Goal: Information Seeking & Learning: Learn about a topic

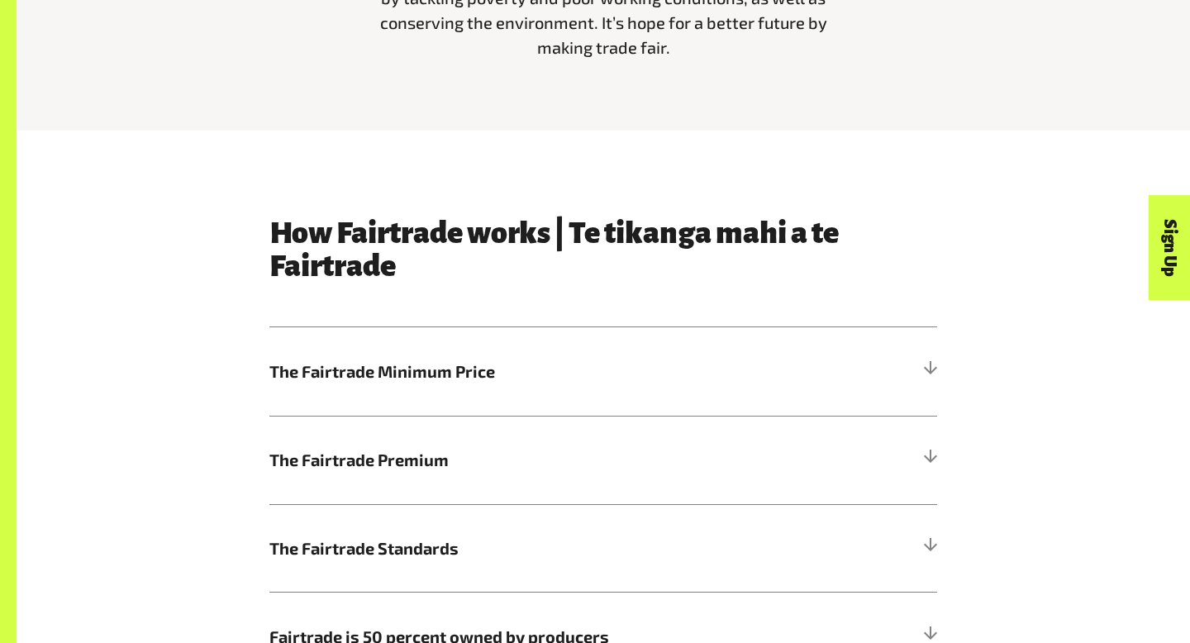
scroll to position [736, 0]
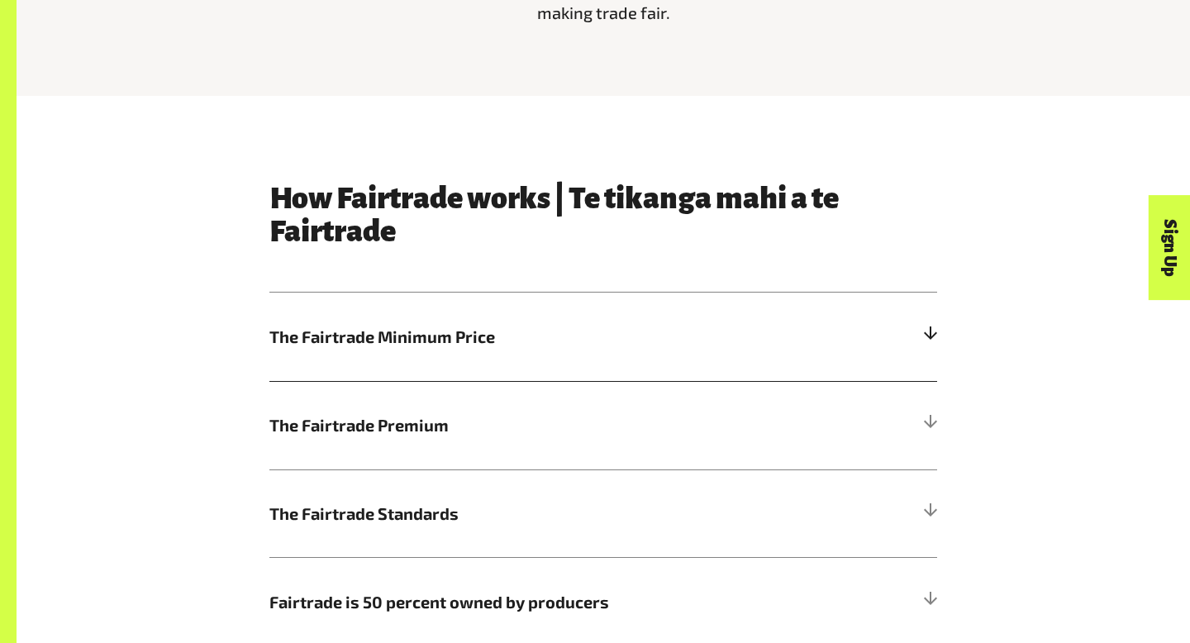
click at [439, 352] on h5 "The Fairtrade Minimum Price" at bounding box center [603, 336] width 668 height 88
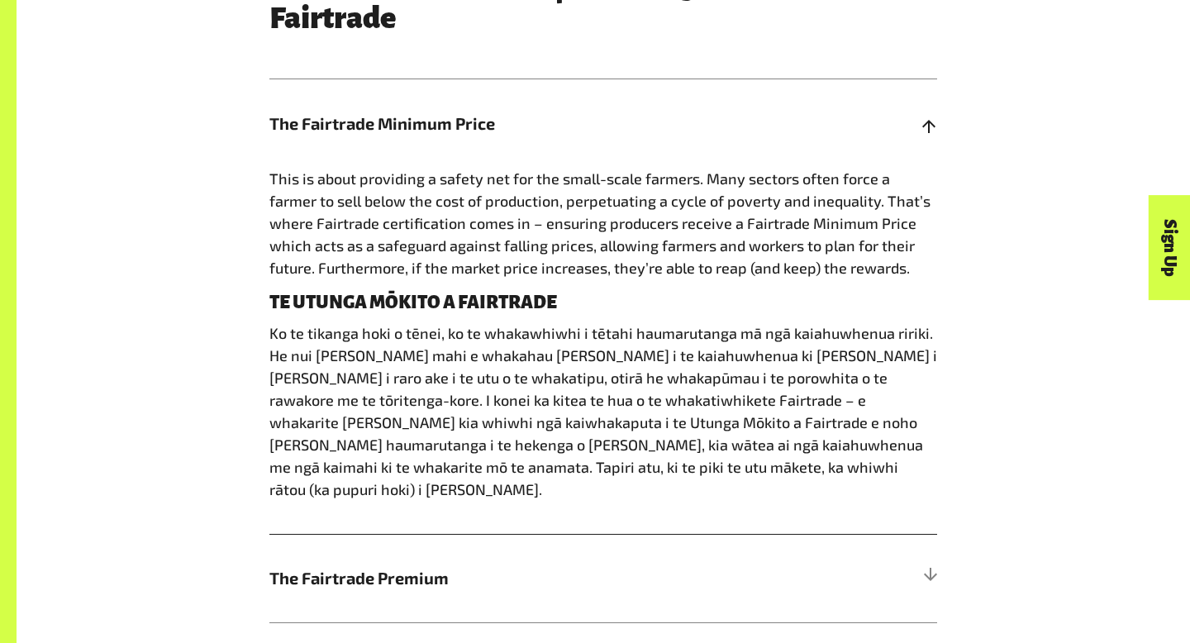
scroll to position [948, 0]
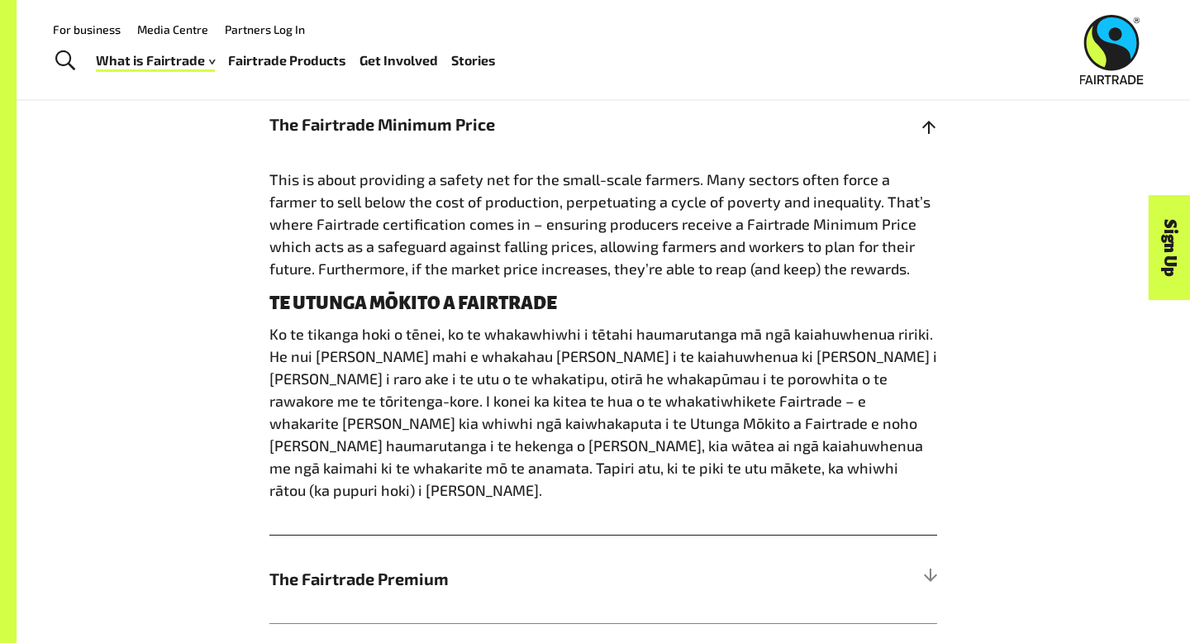
click at [367, 136] on h5 "The Fairtrade Minimum Price" at bounding box center [603, 124] width 668 height 88
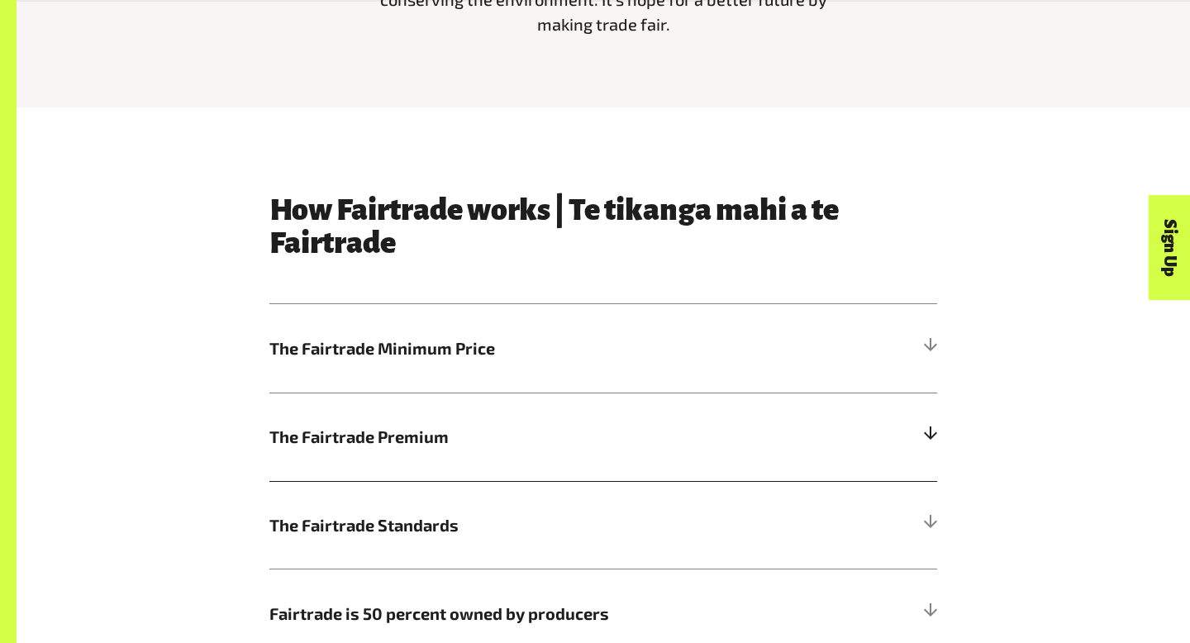
scroll to position [733, 0]
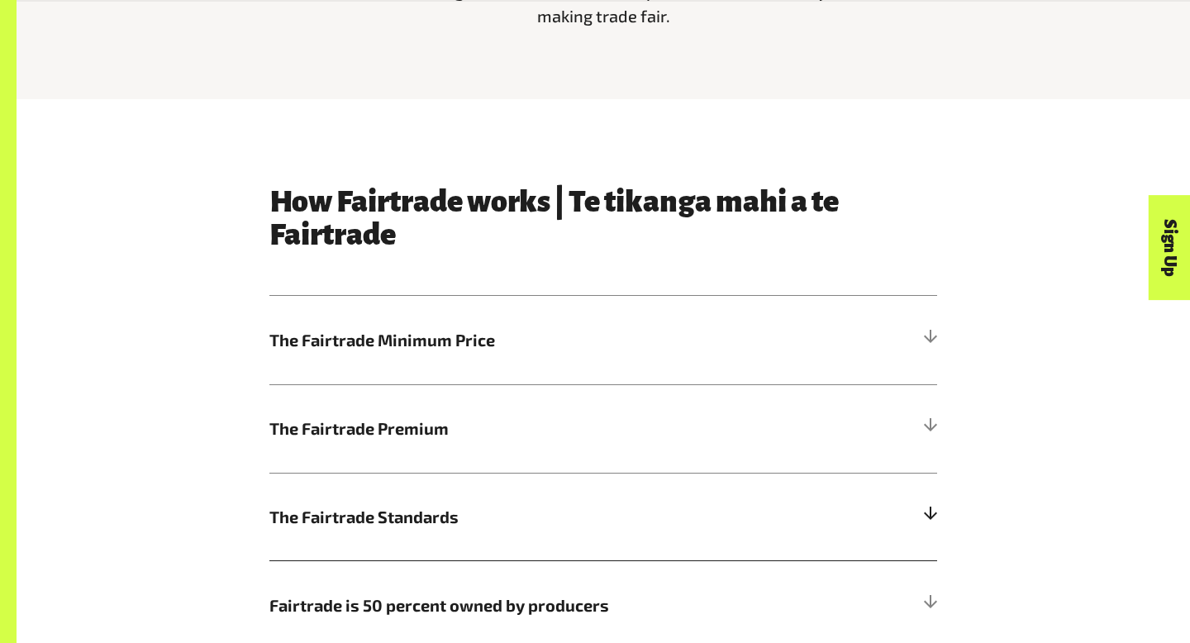
click at [520, 518] on span "The Fairtrade Standards" at bounding box center [519, 516] width 501 height 25
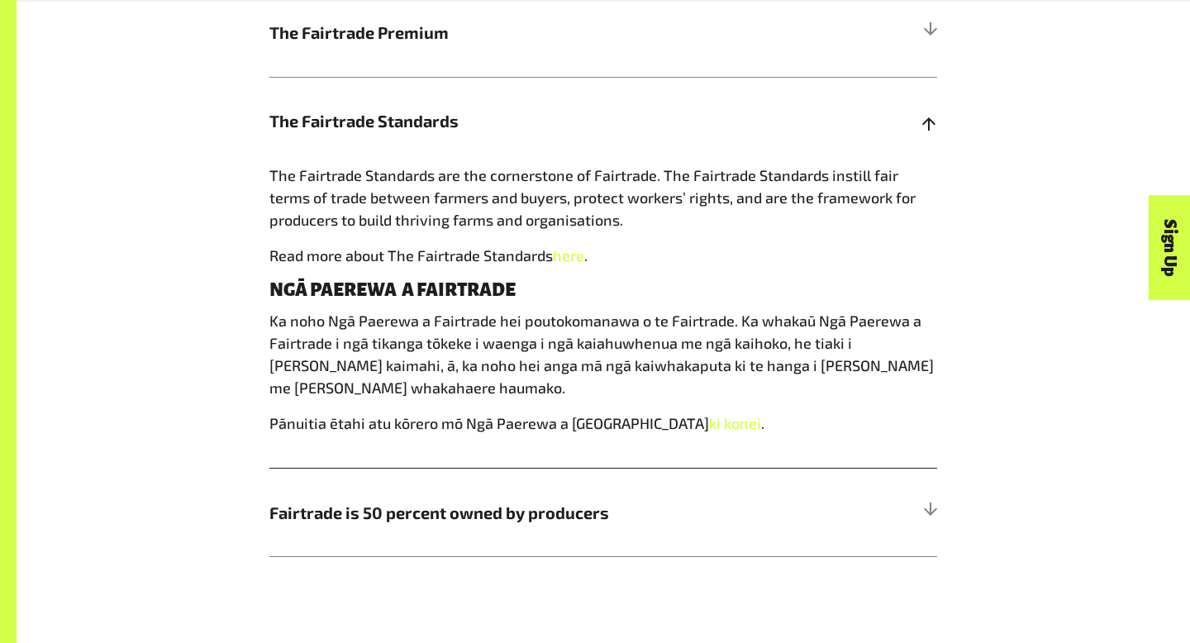
click at [520, 518] on span "Fairtrade is 50 percent owned by producers" at bounding box center [519, 512] width 501 height 25
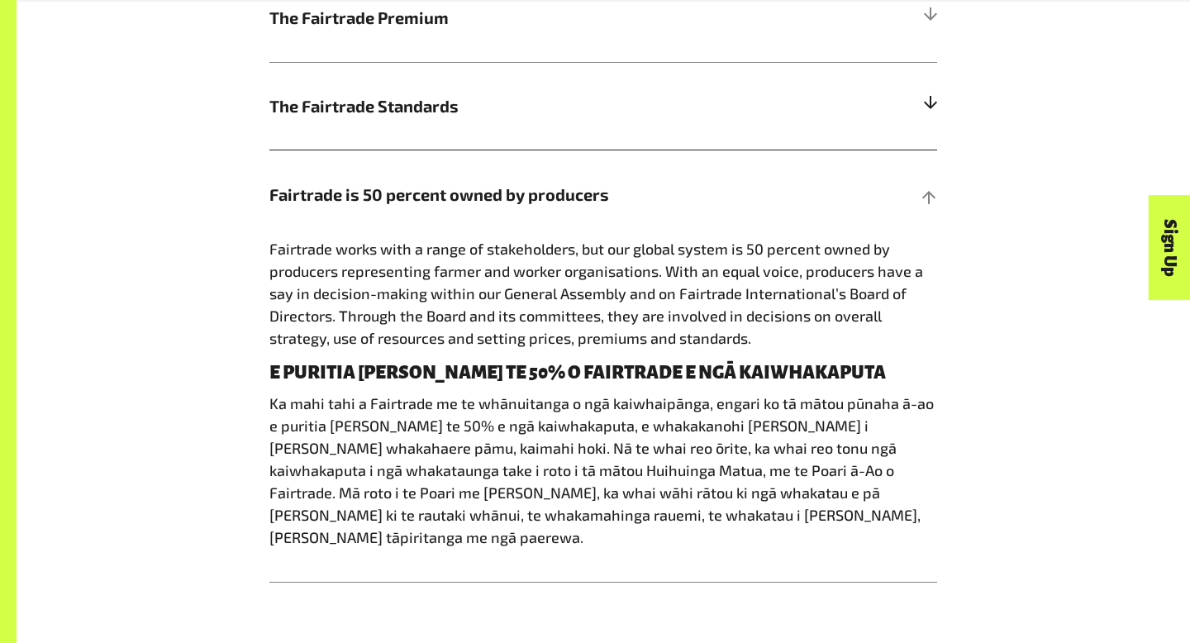
scroll to position [1146, 0]
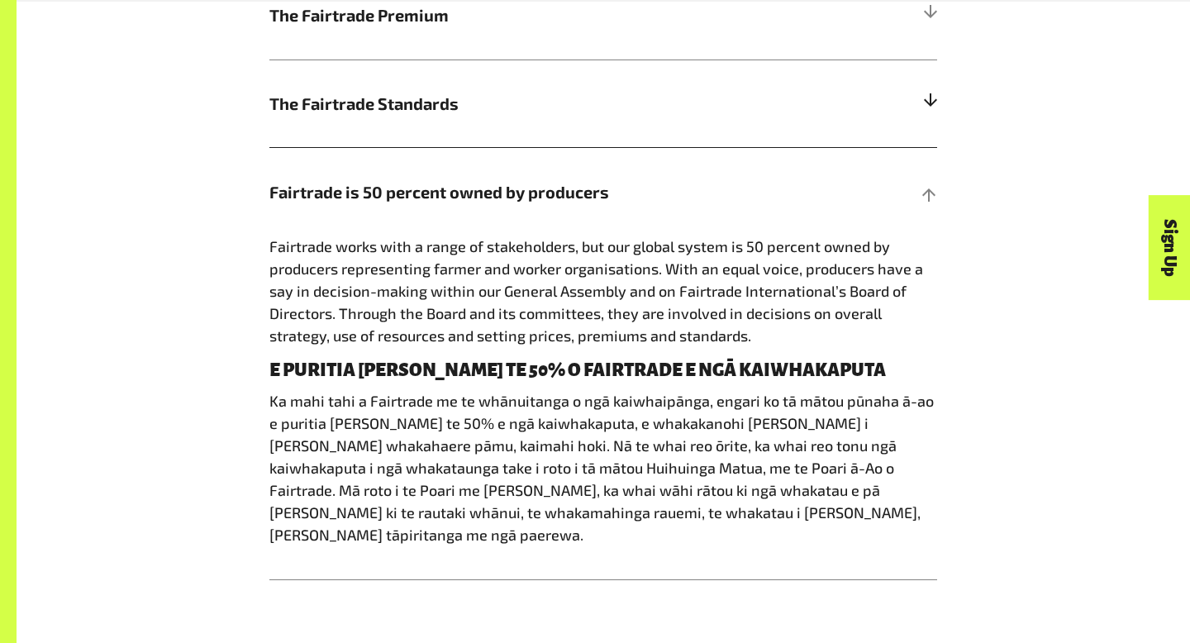
click at [443, 130] on h5 "The Fairtrade Standards" at bounding box center [603, 103] width 668 height 88
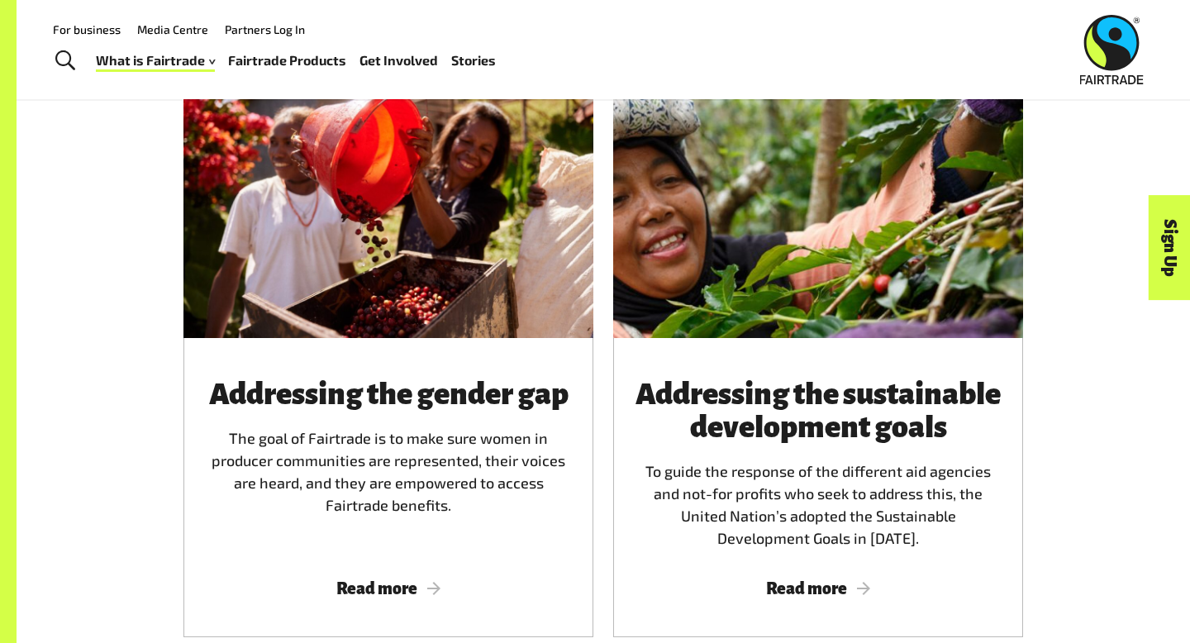
scroll to position [2016, 0]
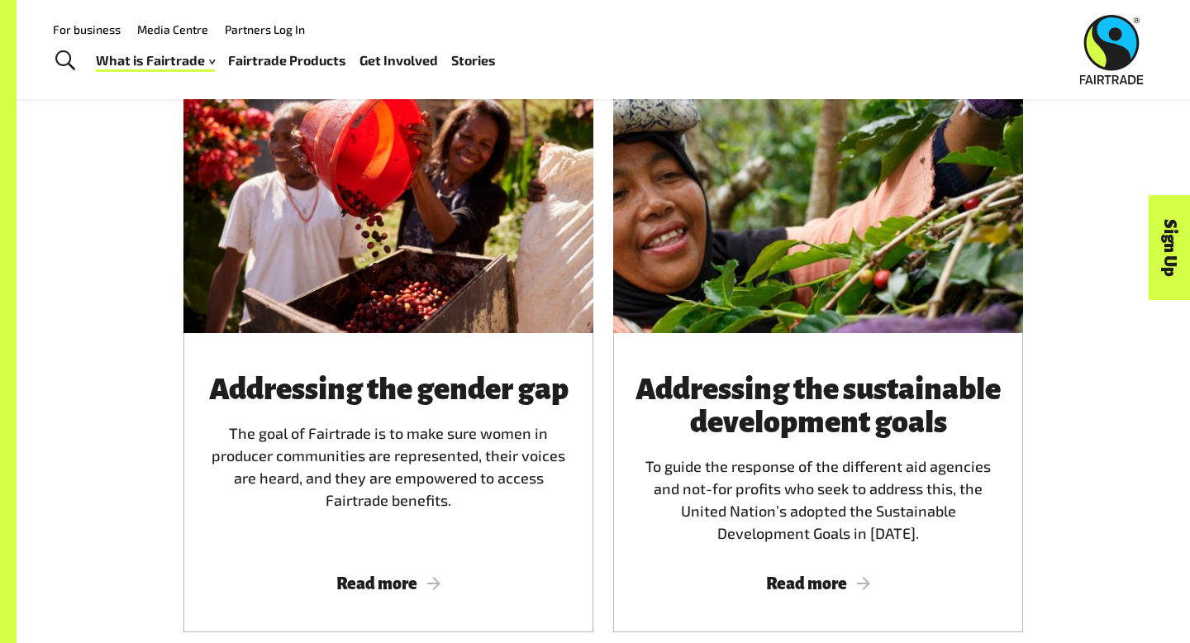
click at [279, 48] on div "What is Fairtrade How Fairtrade works Where Fairtrade works Fast facts Who we a…" at bounding box center [302, 60] width 413 height 41
click at [278, 60] on link "Fairtrade Products" at bounding box center [287, 61] width 118 height 24
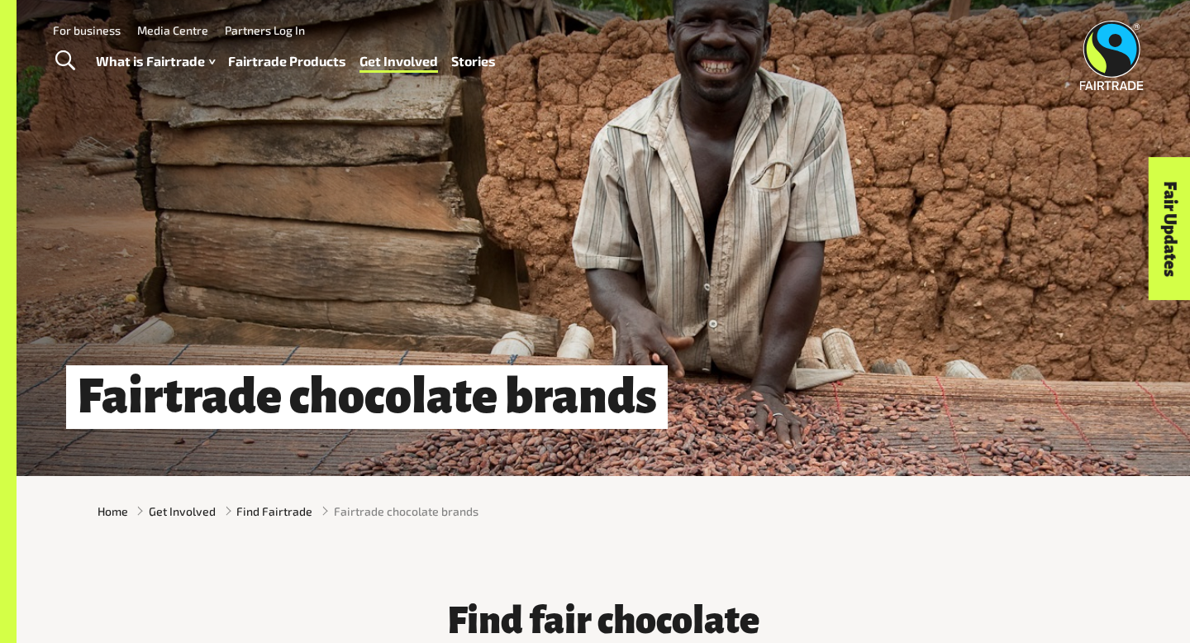
click at [298, 57] on link "Fairtrade Products" at bounding box center [287, 62] width 118 height 24
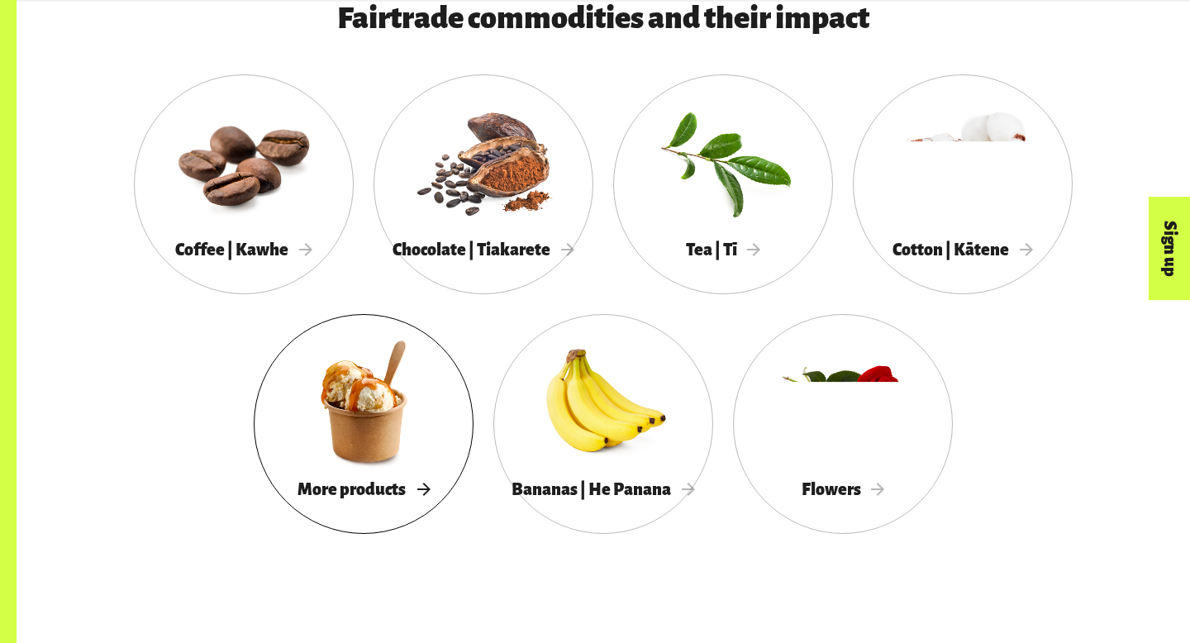
scroll to position [1506, 0]
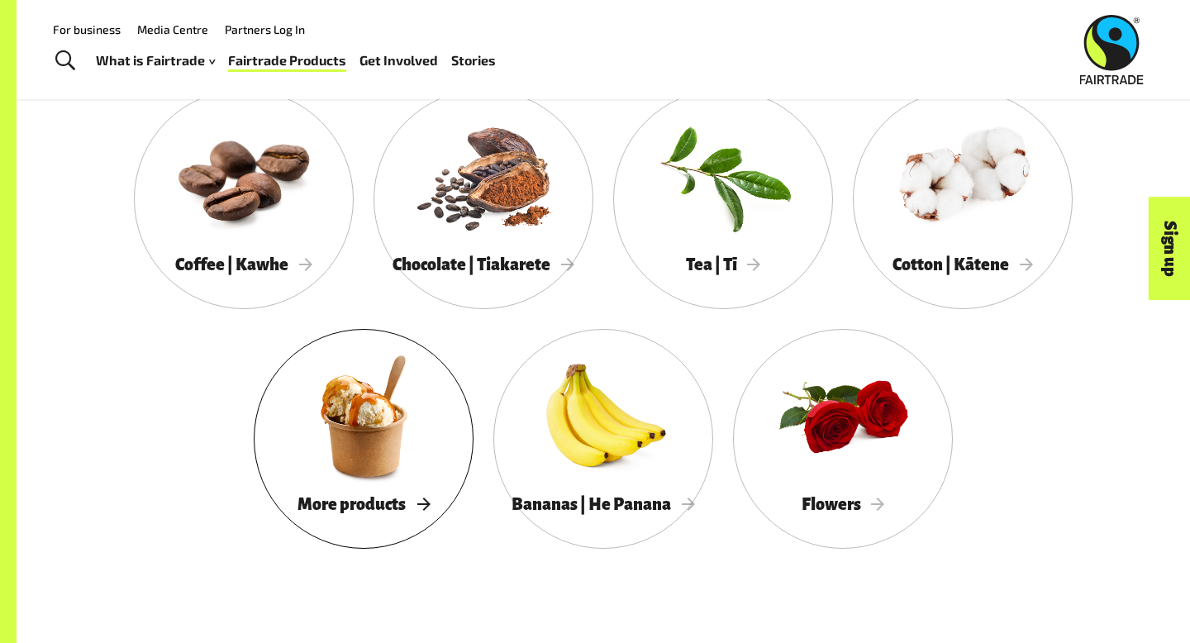
click at [392, 402] on div at bounding box center [364, 415] width 220 height 143
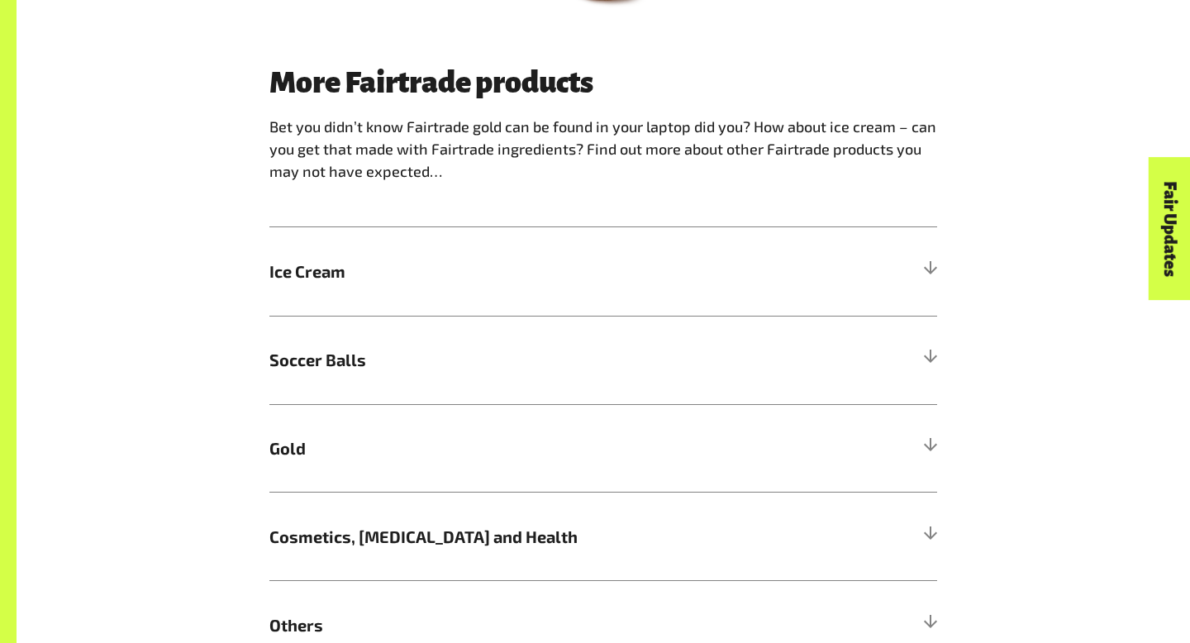
scroll to position [967, 0]
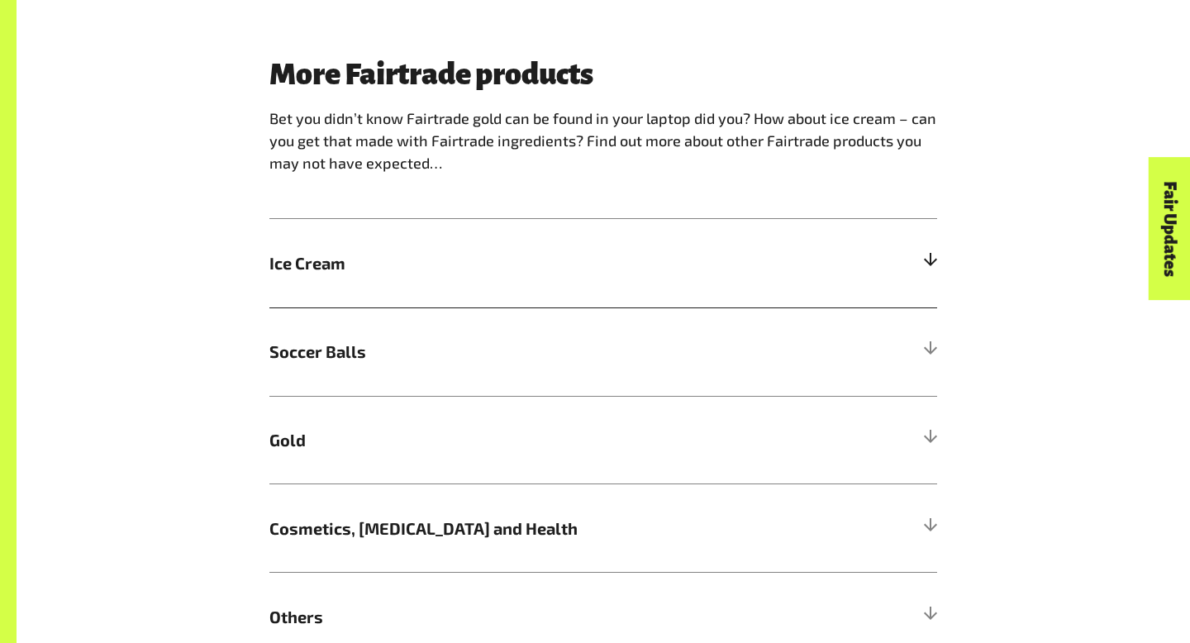
click at [484, 294] on h5 "Ice Cream" at bounding box center [603, 263] width 668 height 88
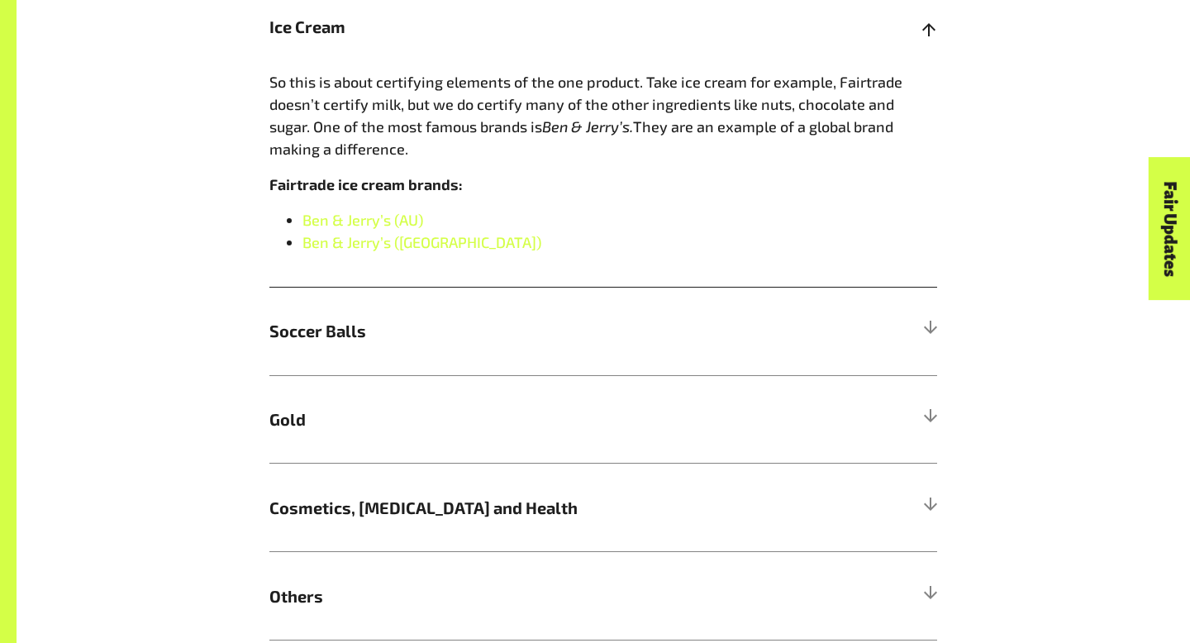
scroll to position [1228, 0]
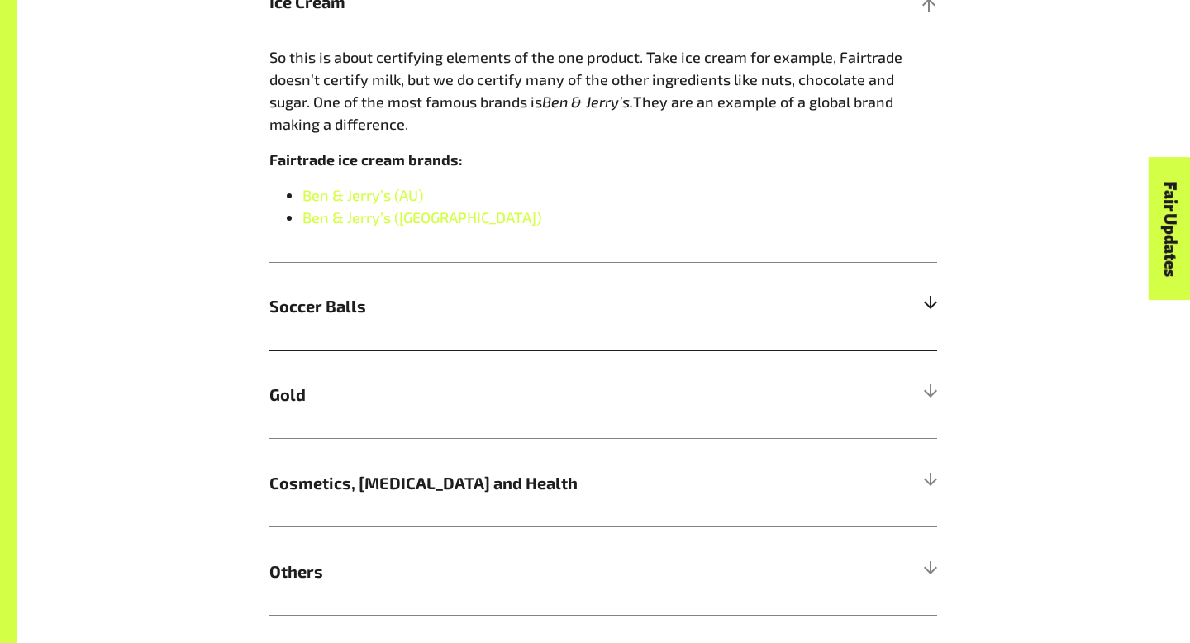
click at [590, 317] on span "Soccer Balls" at bounding box center [519, 305] width 501 height 25
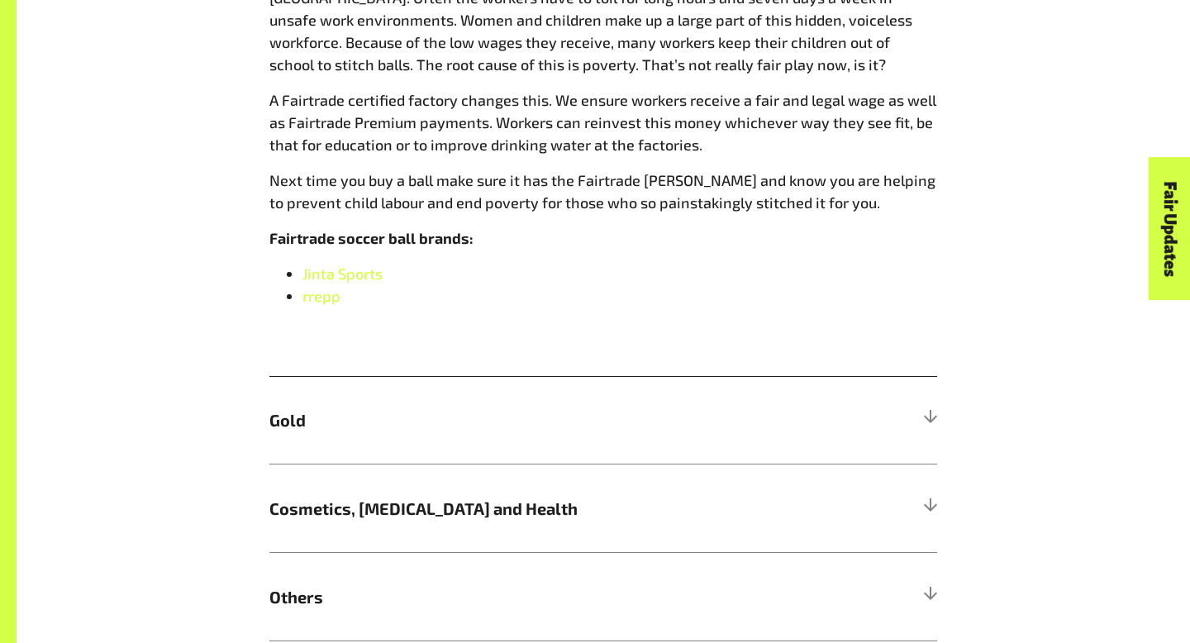
scroll to position [1428, 0]
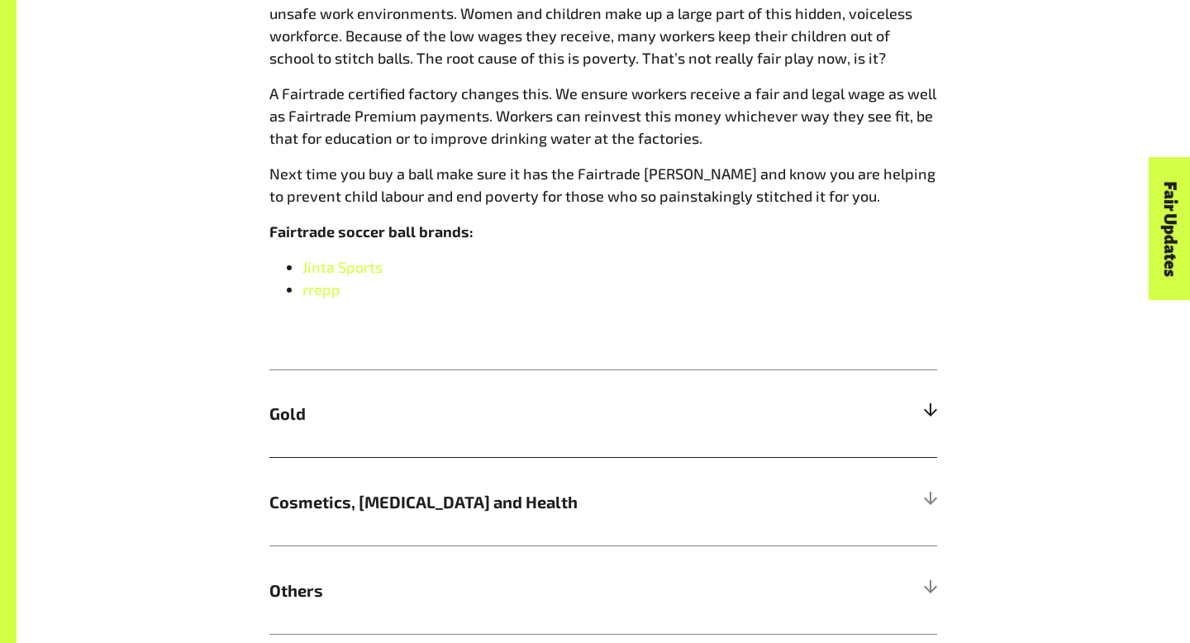
click at [554, 426] on h5 "Gold" at bounding box center [603, 413] width 668 height 88
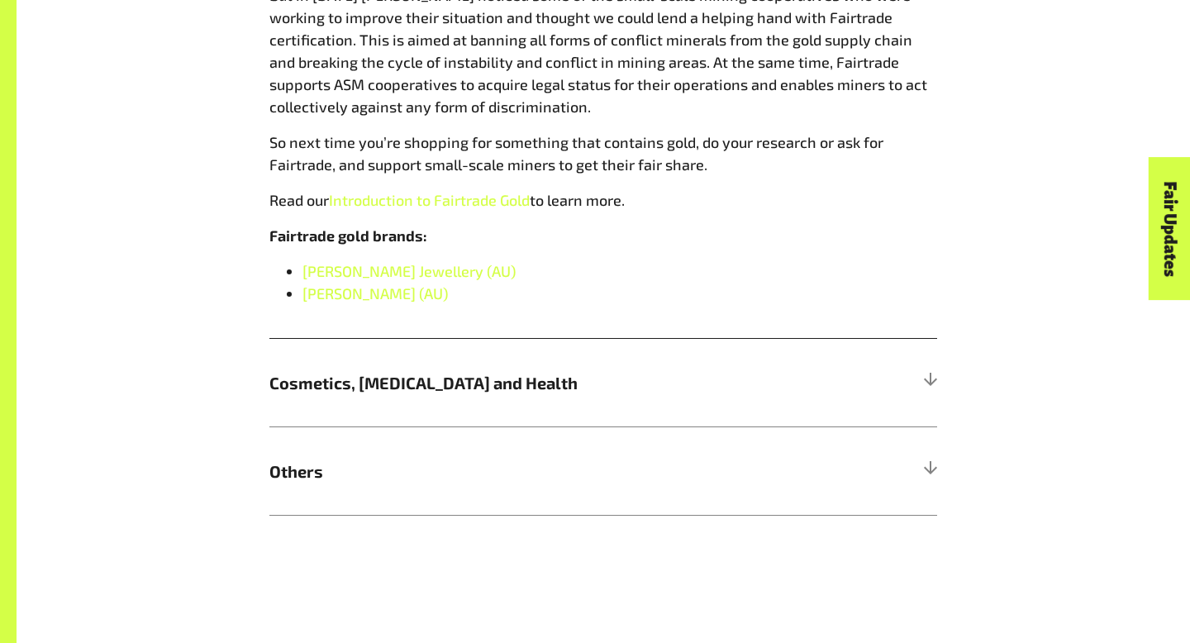
scroll to position [1670, 0]
click at [606, 391] on span "Cosmetics, Skin Care and Health" at bounding box center [519, 383] width 501 height 25
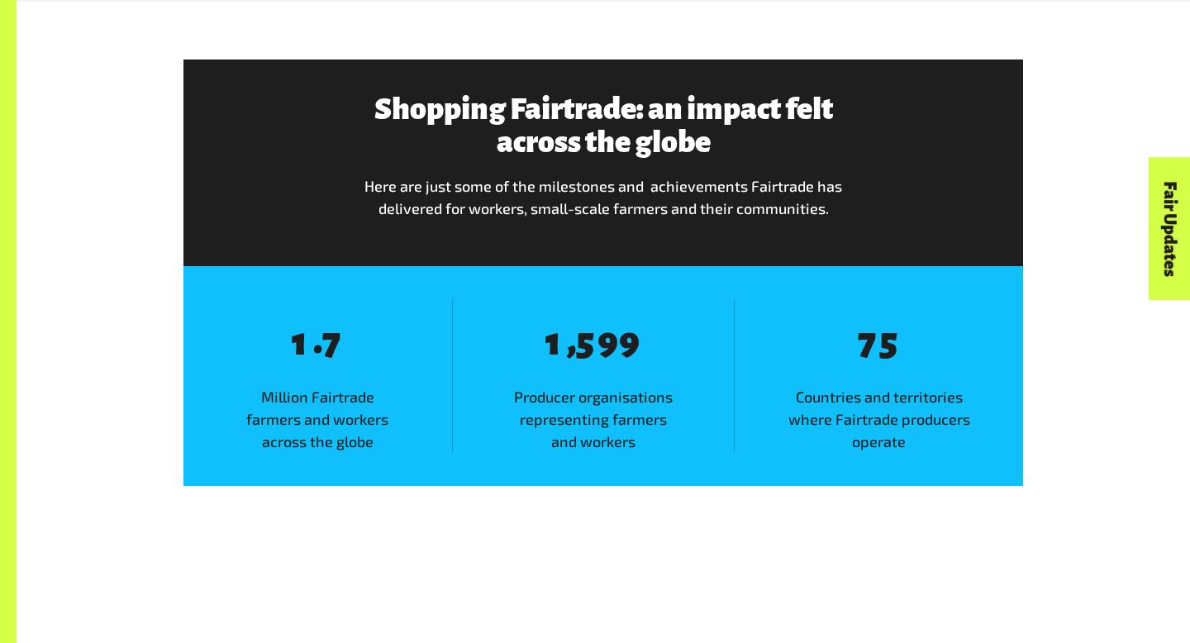
scroll to position [1946, 0]
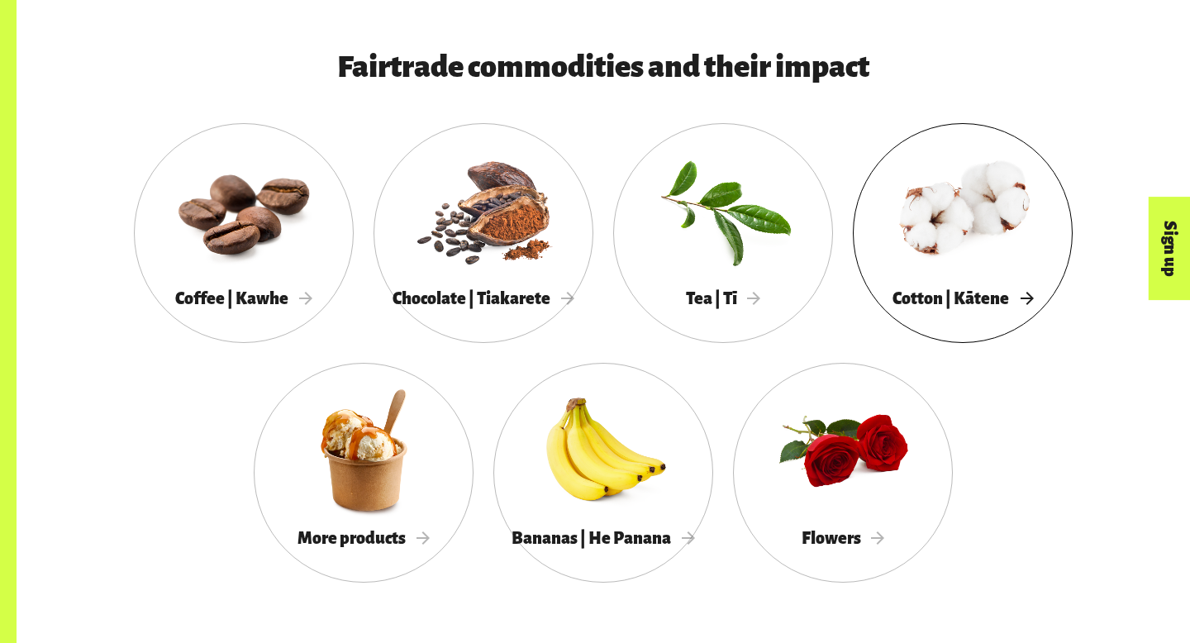
scroll to position [1486, 0]
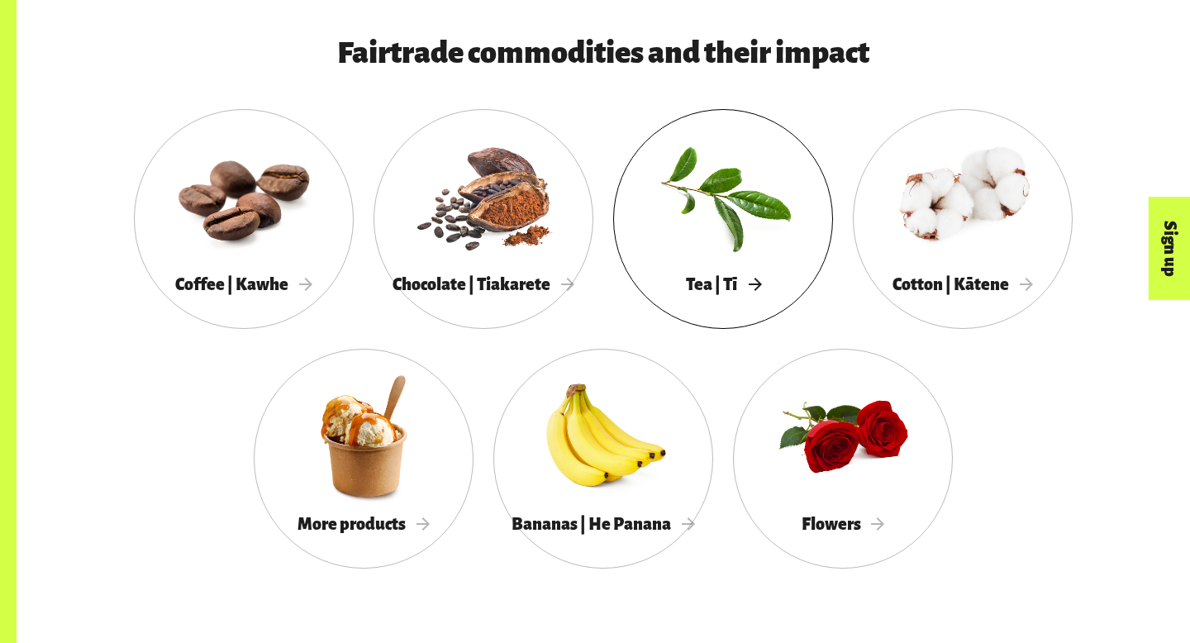
click at [756, 169] on div at bounding box center [723, 196] width 220 height 143
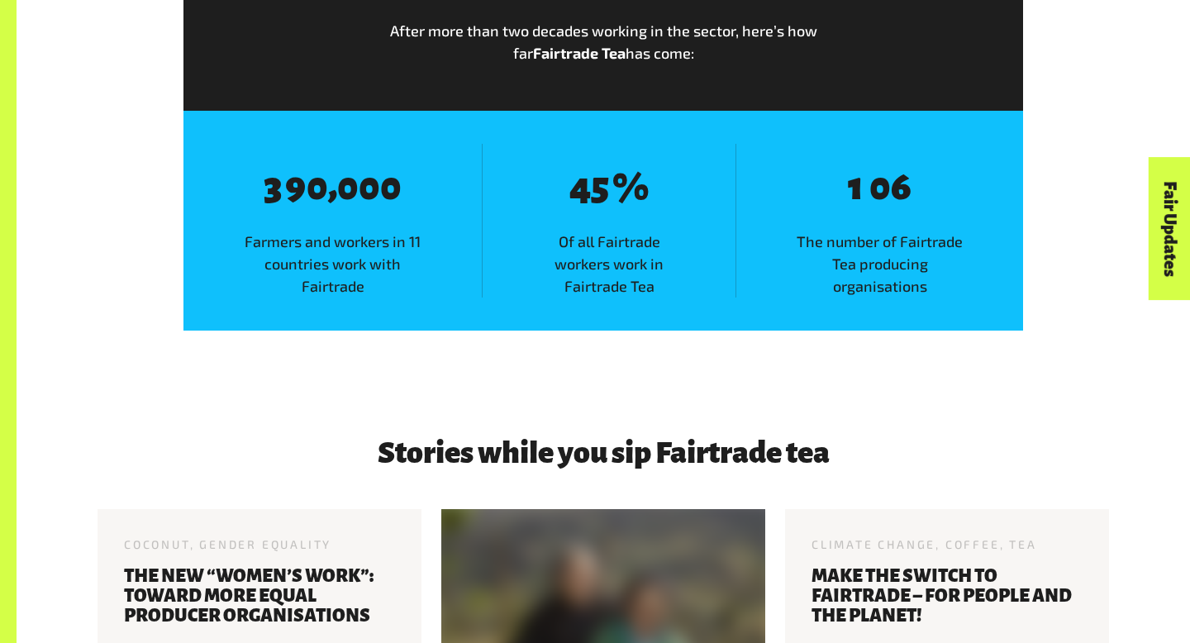
scroll to position [2073, 0]
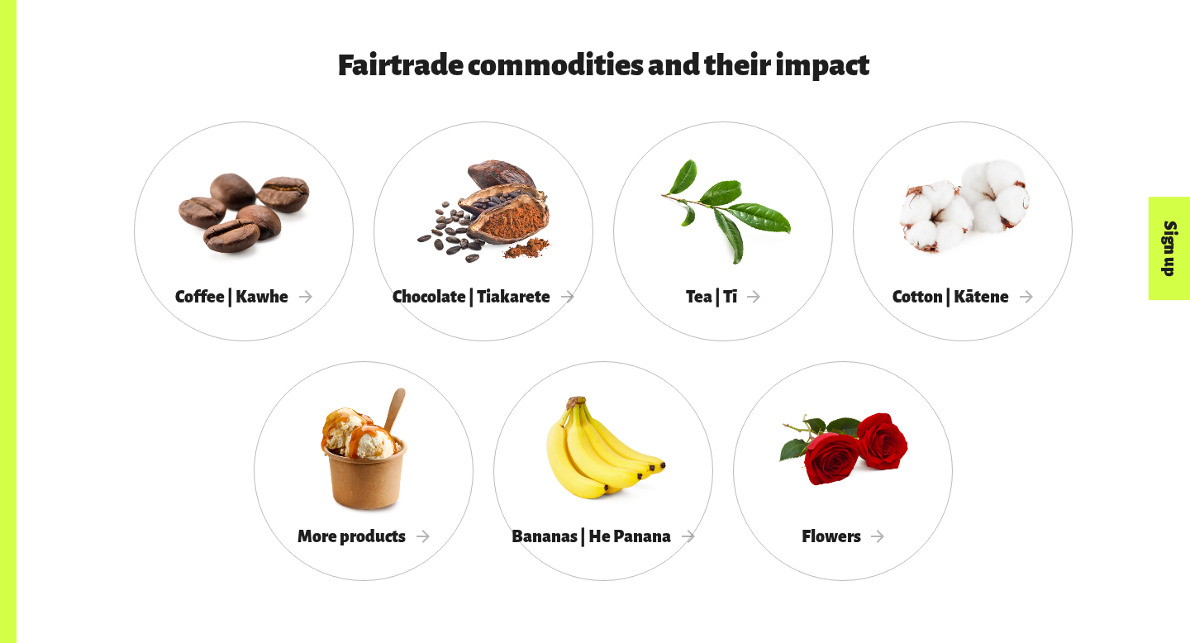
scroll to position [1486, 0]
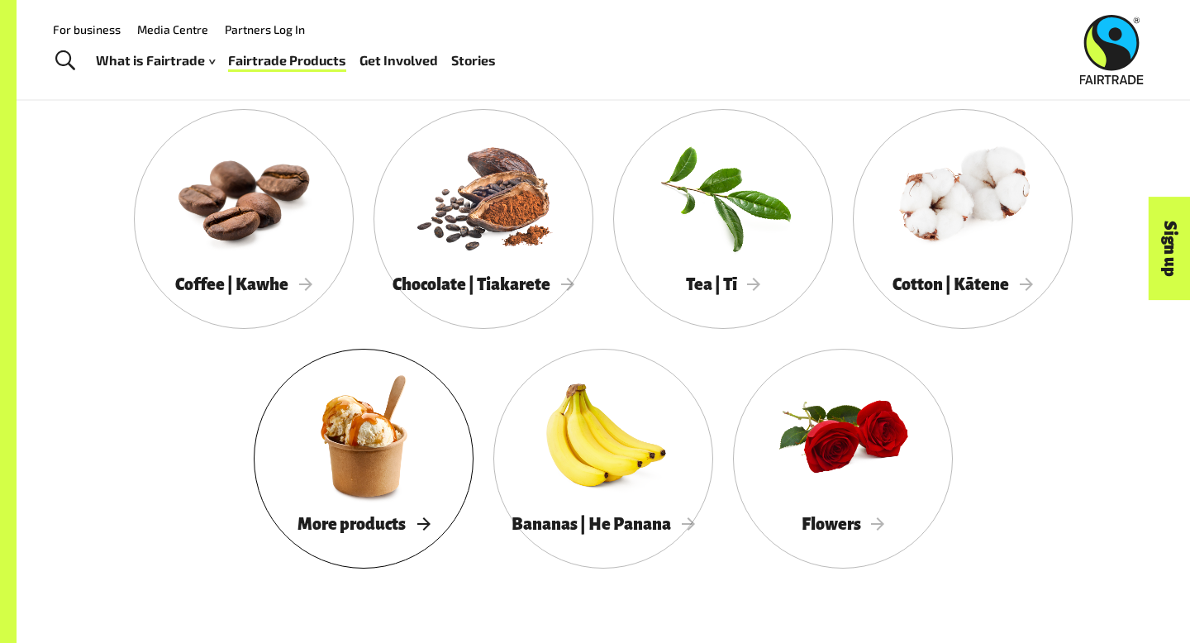
click at [338, 455] on div at bounding box center [364, 435] width 220 height 143
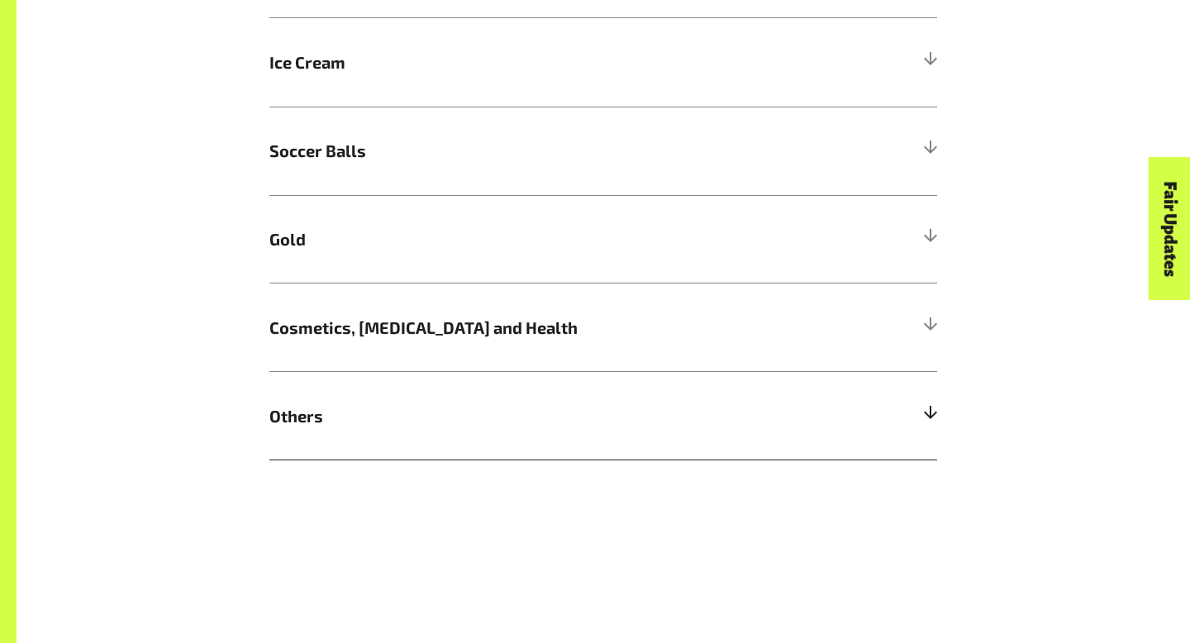
scroll to position [1222, 0]
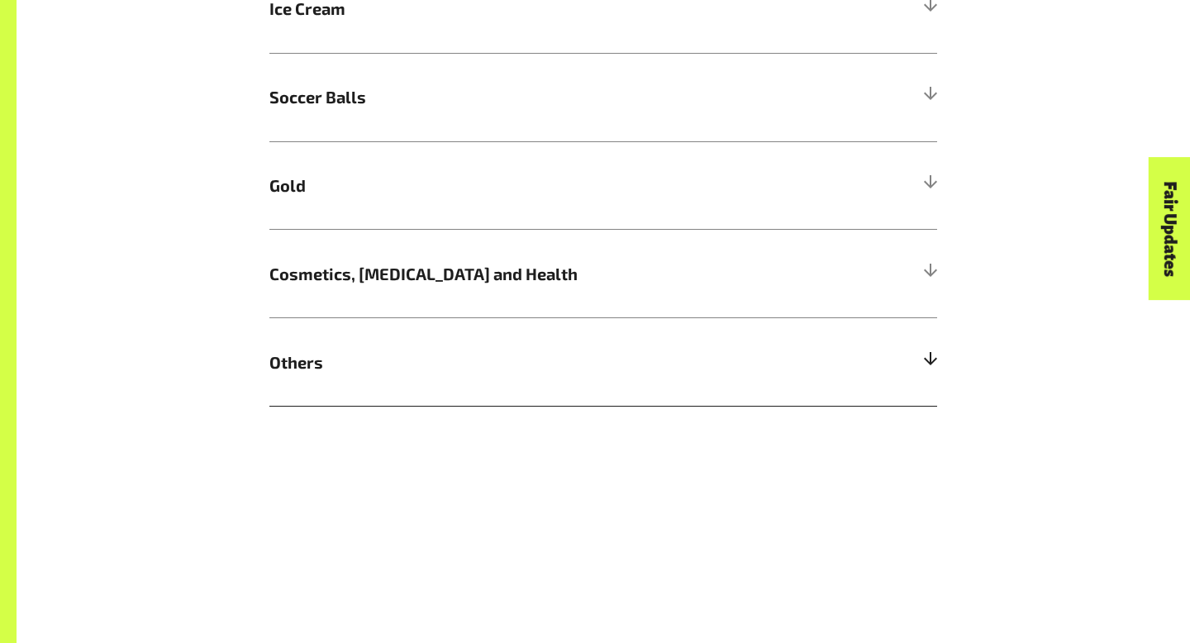
click at [350, 374] on h5 "Others" at bounding box center [603, 361] width 668 height 88
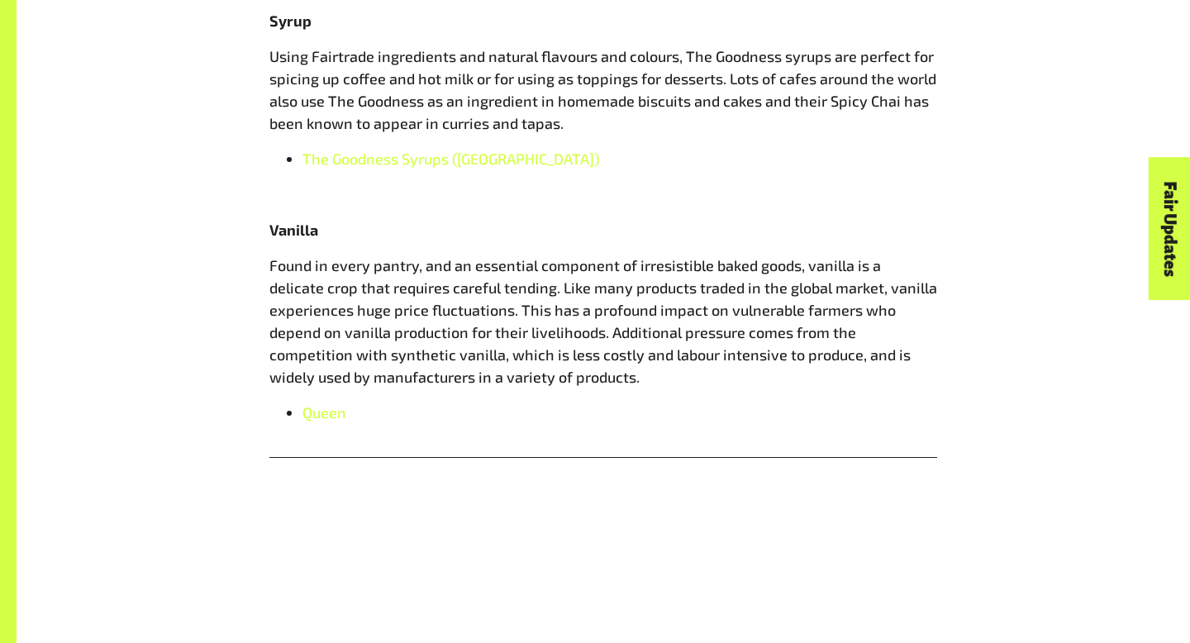
scroll to position [1989, 0]
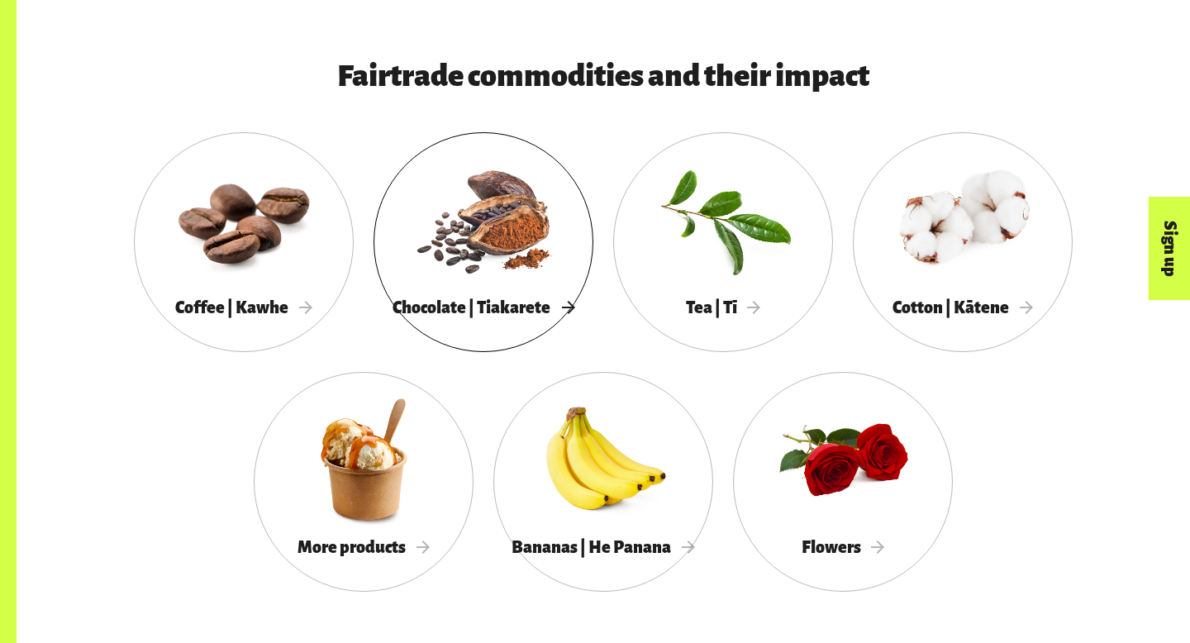
scroll to position [1486, 0]
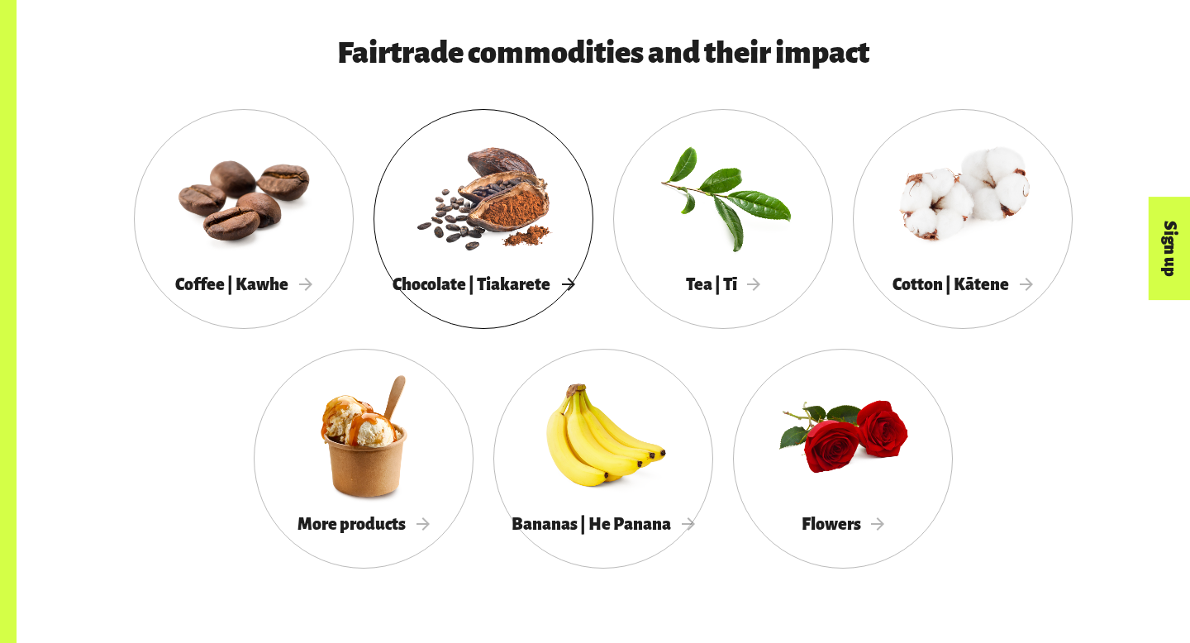
click at [440, 241] on div at bounding box center [483, 196] width 220 height 143
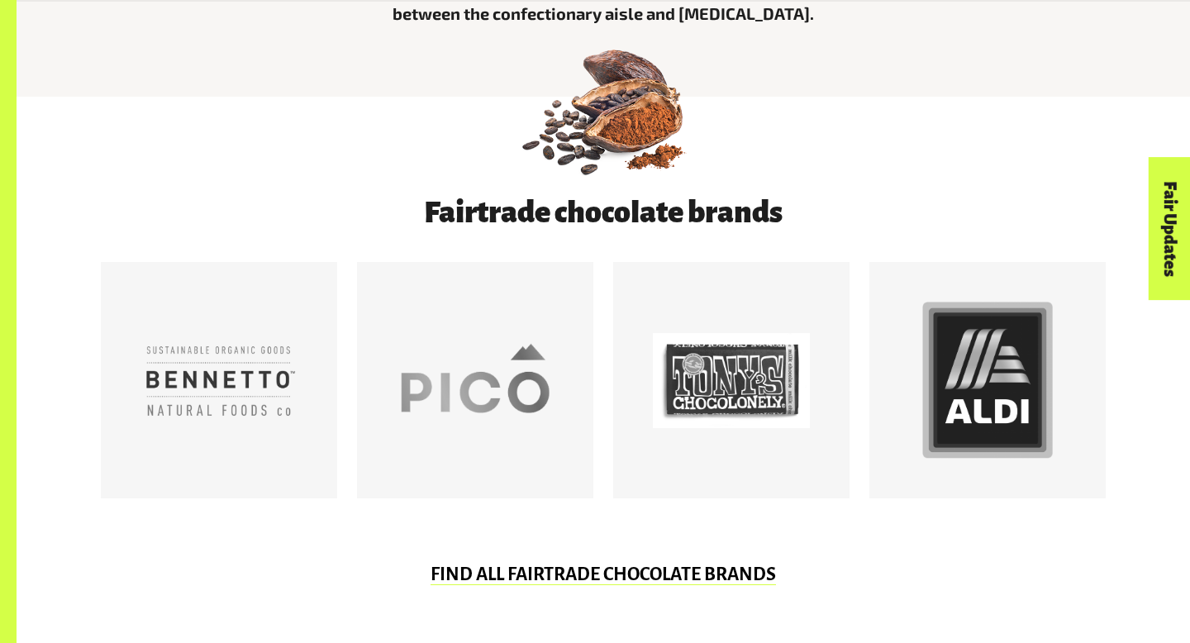
scroll to position [839, 0]
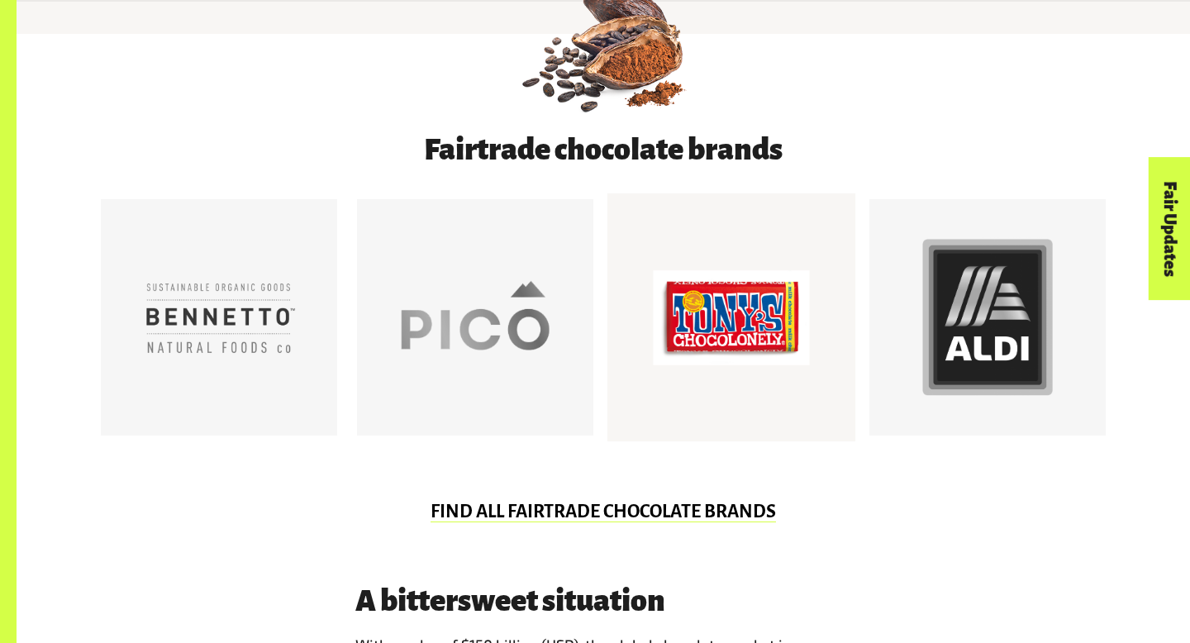
click at [699, 330] on div at bounding box center [731, 317] width 157 height 157
